Goal: Task Accomplishment & Management: Use online tool/utility

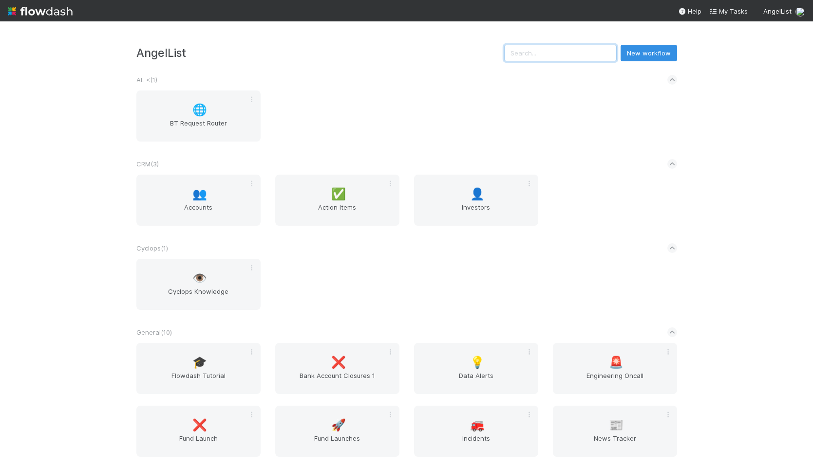
click at [583, 50] on input "text" at bounding box center [560, 53] width 112 height 17
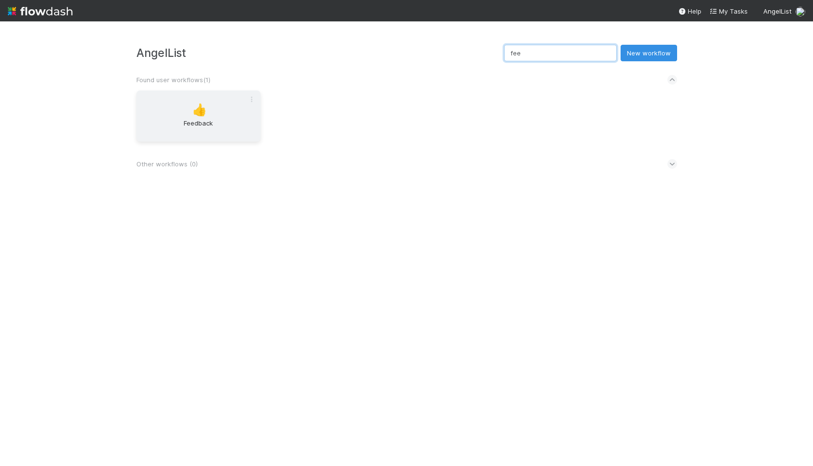
type input "fee"
click at [198, 111] on span "👍" at bounding box center [199, 110] width 15 height 13
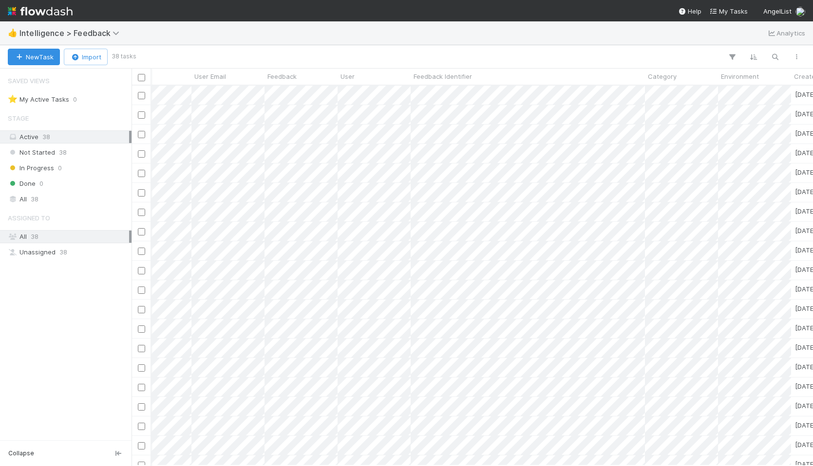
scroll to position [0, 698]
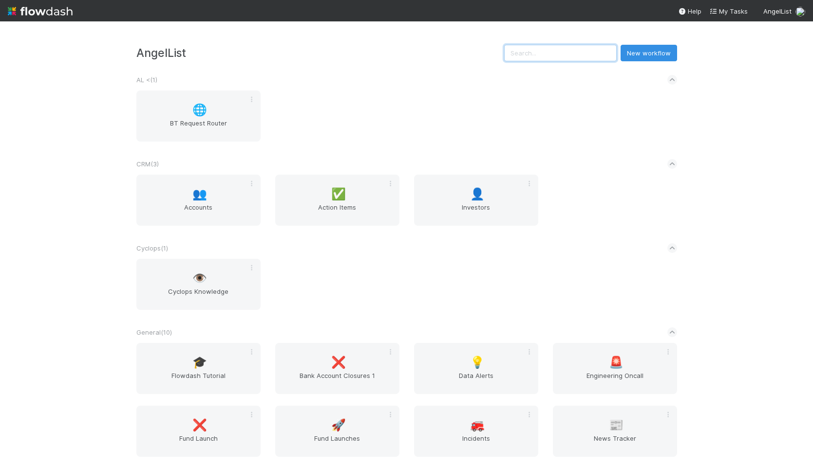
click at [573, 59] on input "text" at bounding box center [560, 53] width 112 height 17
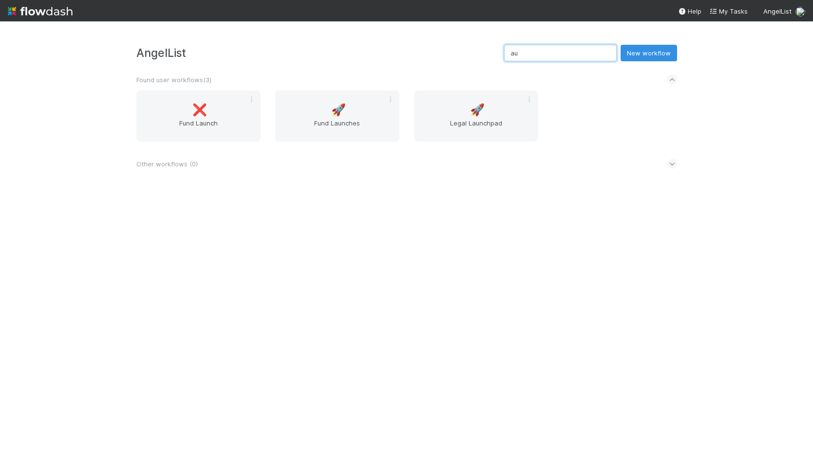
type input "a"
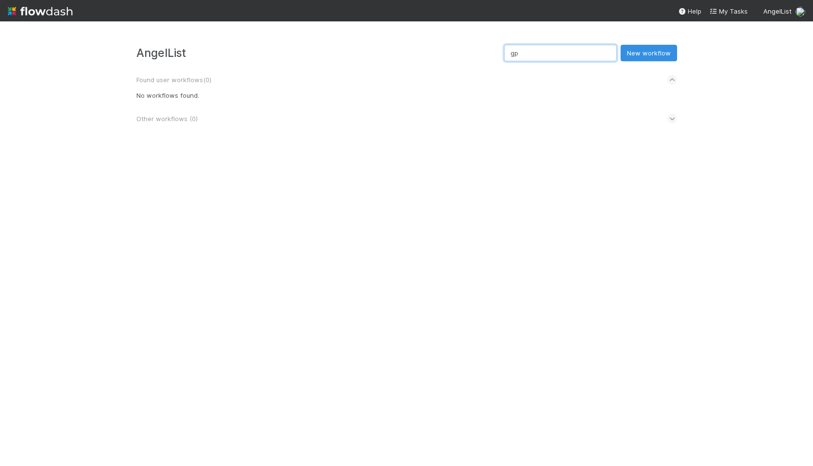
type input "g"
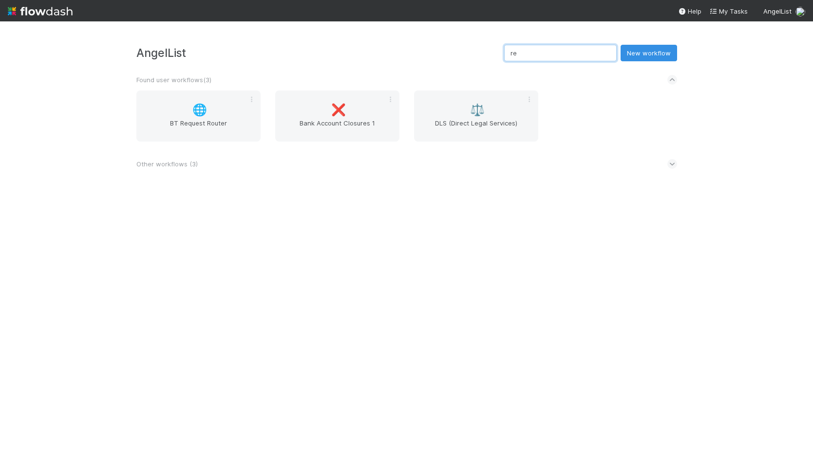
type input "r"
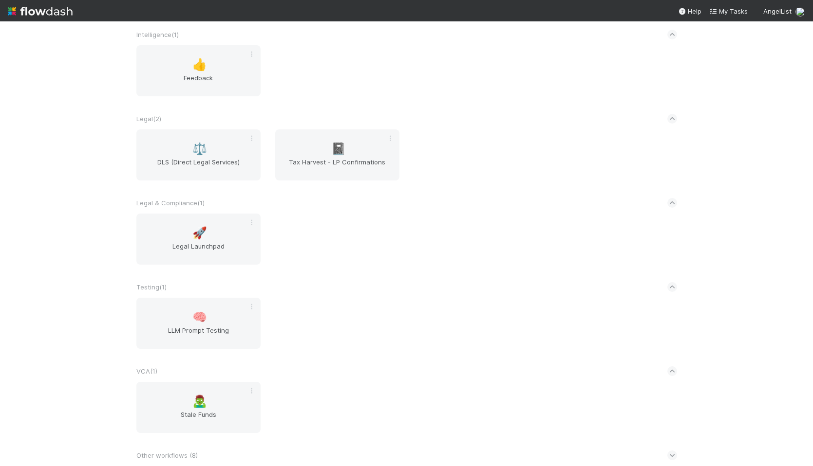
click at [666, 452] on div "Other workflows ( 8 )" at bounding box center [406, 455] width 540 height 21
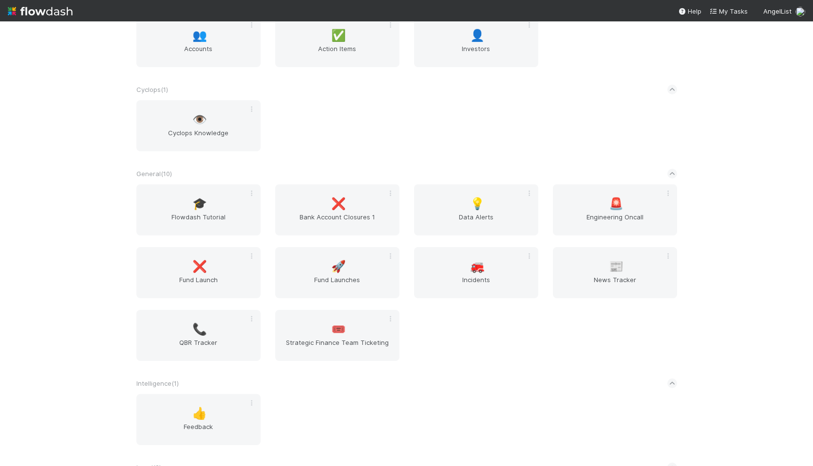
scroll to position [158, 0]
click at [373, 318] on div "🎟️ Strategic Finance Team Ticketing" at bounding box center [337, 336] width 124 height 51
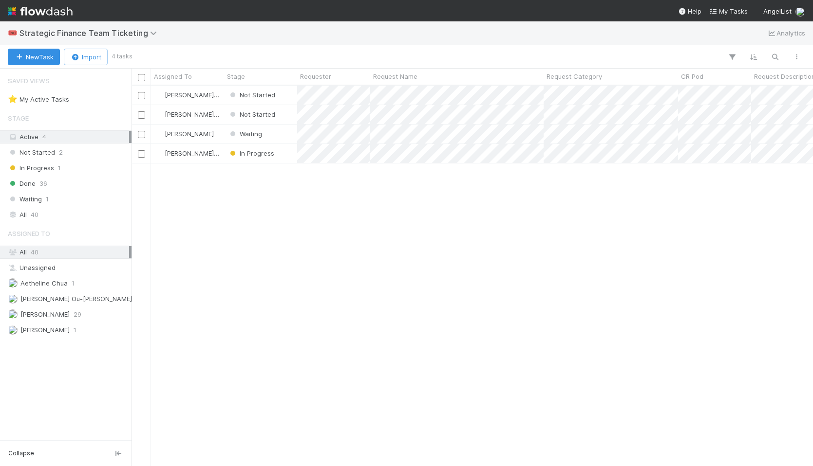
scroll to position [380, 681]
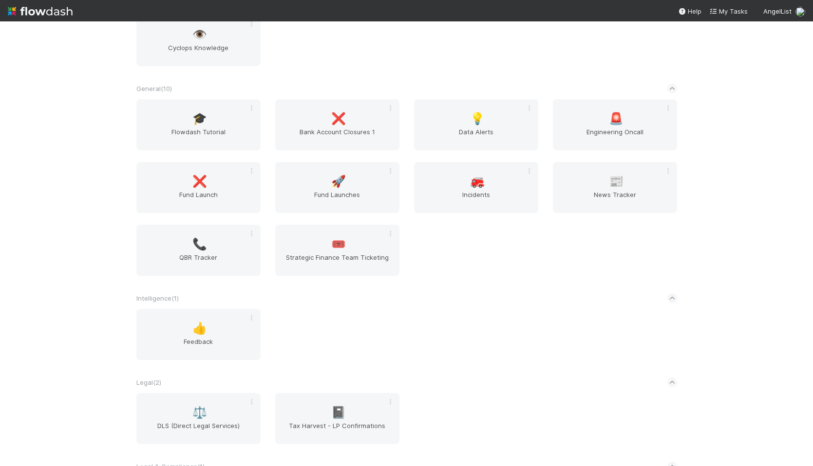
scroll to position [245, 0]
